Goal: Task Accomplishment & Management: Complete application form

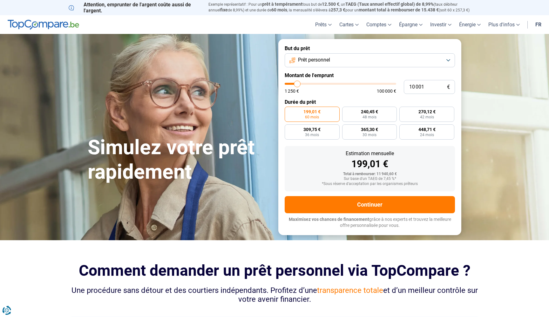
type input "10 750"
type input "10750"
type input "11 000"
type input "11000"
type input "11 250"
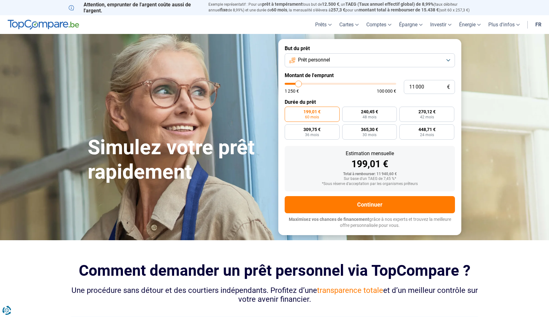
type input "11250"
type input "12 000"
type input "12000"
type input "12 250"
type input "12250"
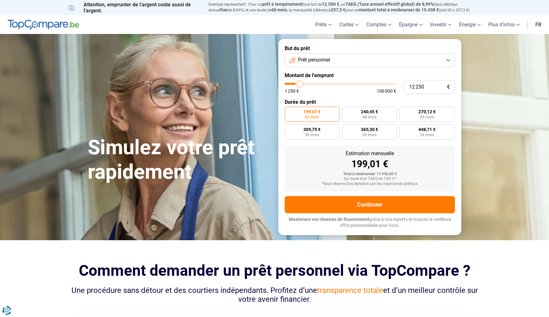
type input "12 500"
type input "12500"
type input "12 750"
type input "12750"
type input "13 250"
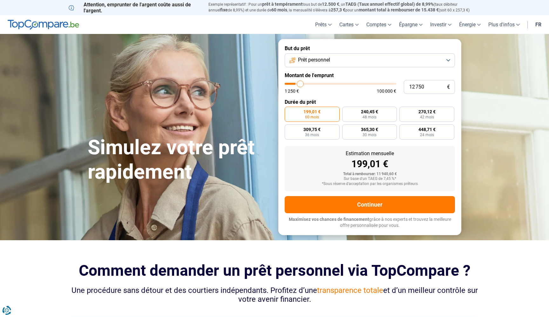
type input "13250"
type input "12 750"
type input "12750"
type input "12 500"
type input "12500"
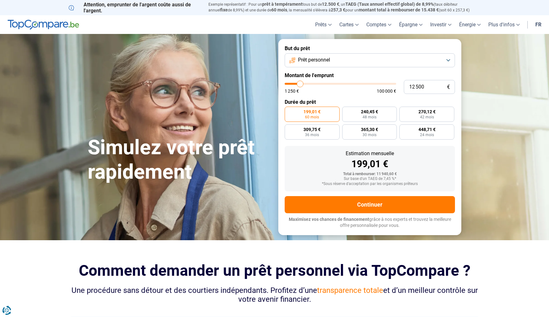
type input "12 250"
type input "12250"
type input "12 000"
type input "12000"
type input "11 000"
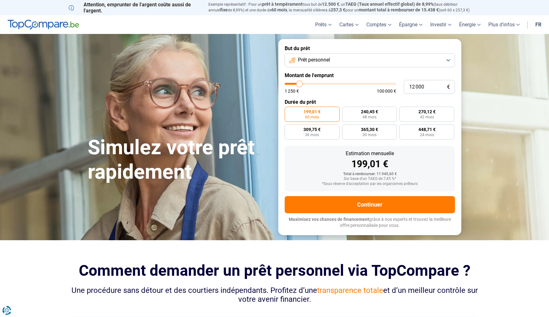
type input "11000"
type input "9 750"
type input "9750"
type input "9 250"
type input "9250"
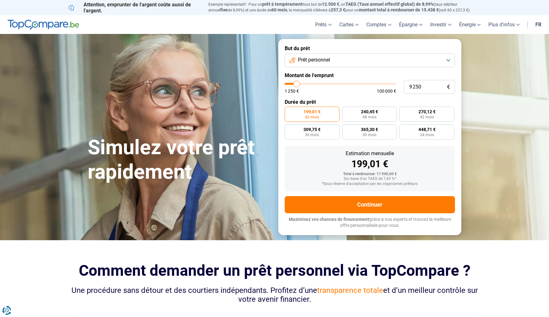
type input "8 750"
type input "8750"
type input "8 000"
type input "8000"
type input "7 500"
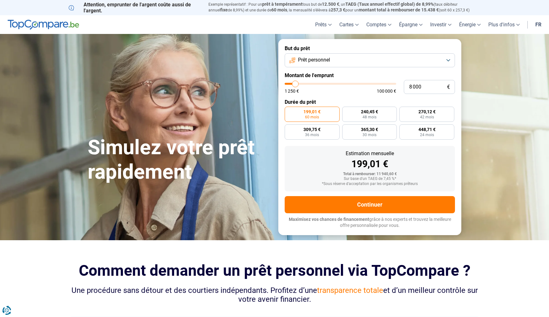
type input "7500"
type input "6 750"
type input "6750"
type input "6 250"
type input "6250"
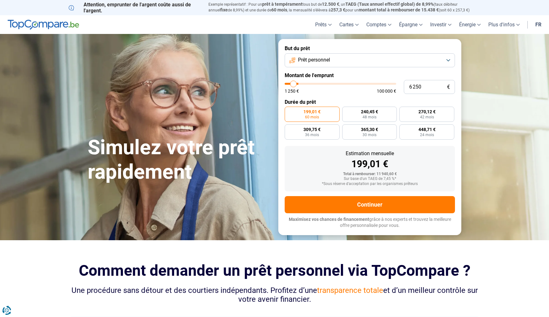
type input "5 750"
type input "5750"
type input "5 000"
type input "5000"
type input "4 500"
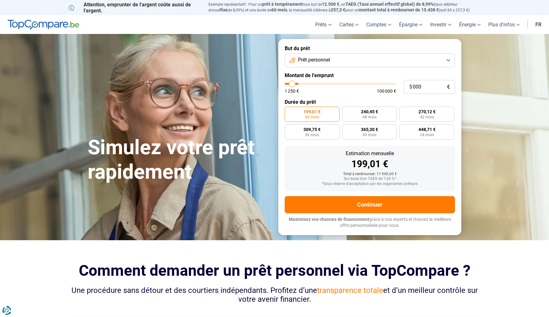
type input "4500"
type input "4 250"
type input "4250"
type input "3 500"
type input "3500"
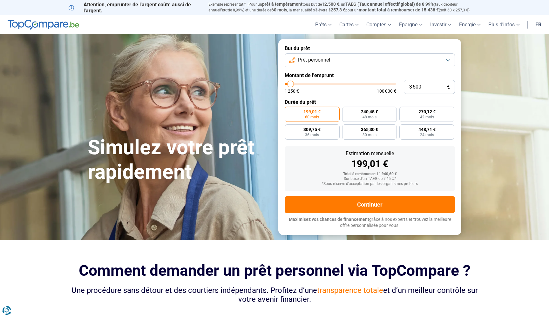
type input "3 250"
type input "3250"
type input "3 000"
type input "3000"
type input "2 750"
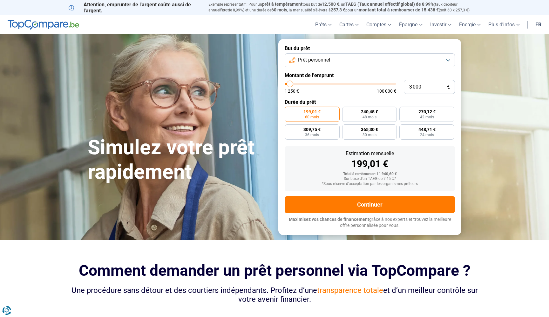
type input "2750"
type input "2 250"
type input "2250"
type input "2 000"
type input "2000"
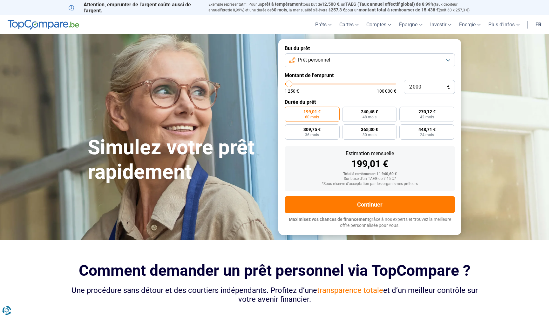
type input "1 750"
type input "1750"
type input "1 500"
type input "1500"
type input "1 250"
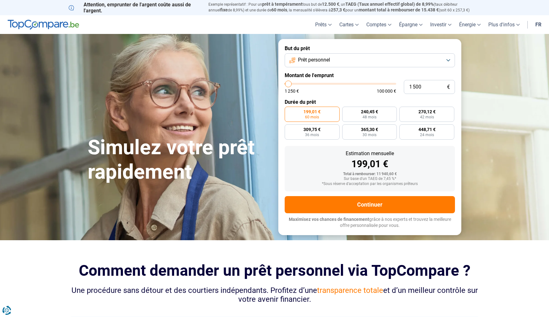
type input "1250"
type input "1 500"
type input "1500"
type input "1 750"
type input "1750"
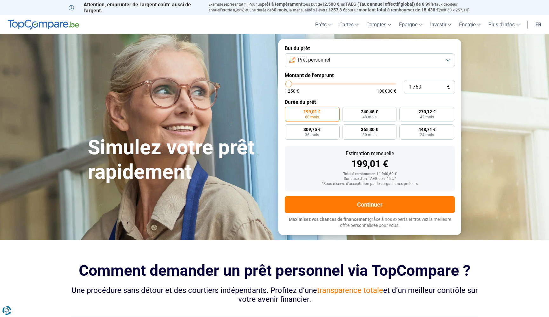
type input "2 000"
type input "2000"
type input "2 250"
type input "2250"
type input "2 750"
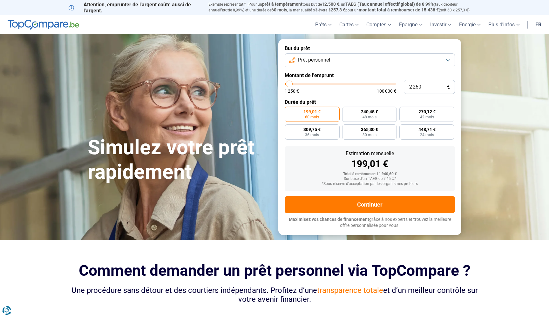
type input "2750"
type input "3 000"
type input "3000"
type input "3 250"
type input "3250"
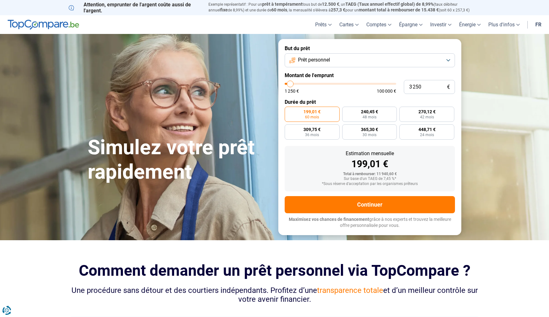
type input "3 000"
type input "3000"
type input "2 750"
type input "2750"
type input "3 000"
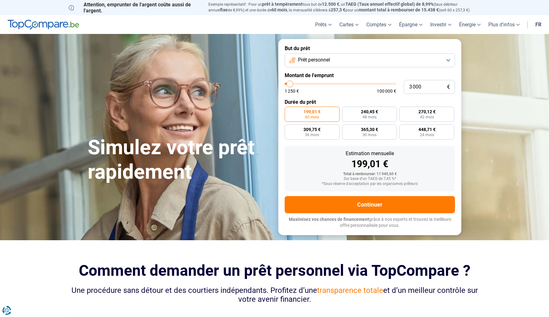
drag, startPoint x: 298, startPoint y: 85, endPoint x: 290, endPoint y: 84, distance: 8.3
type input "3000"
click at [290, 84] on input "range" at bounding box center [341, 84] width 112 height 2
radio input "true"
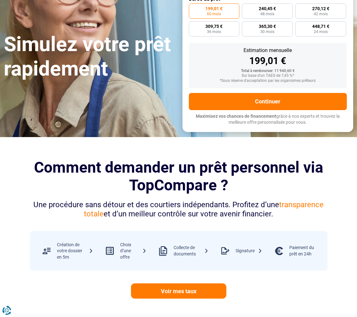
scroll to position [128, 0]
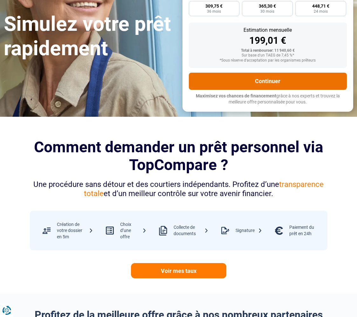
click at [244, 78] on button "Continuer" at bounding box center [268, 81] width 158 height 17
